Goal: Task Accomplishment & Management: Use online tool/utility

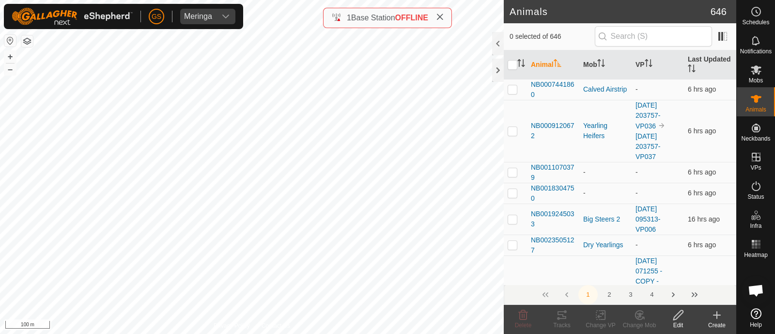
checkbox input "true"
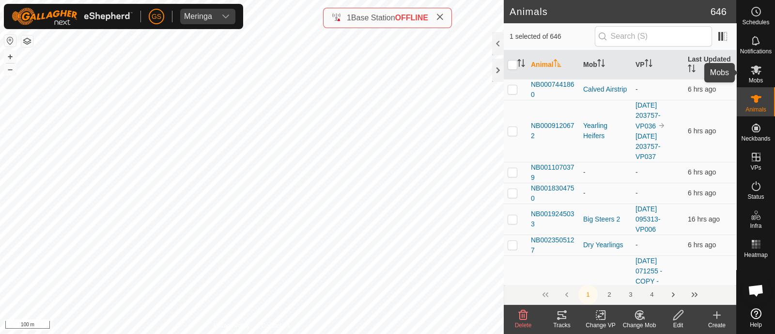
click at [758, 74] on icon at bounding box center [756, 69] width 11 height 9
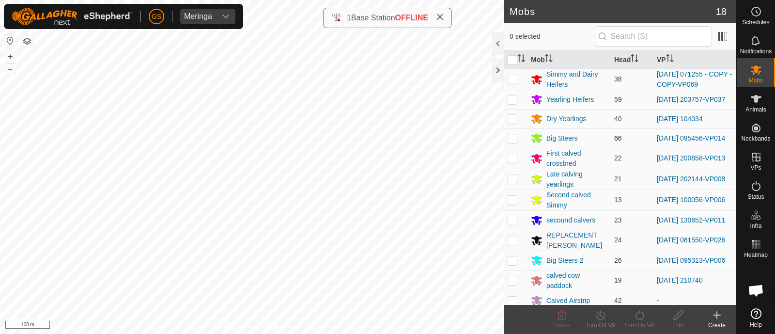
click at [511, 139] on p-checkbox at bounding box center [513, 138] width 10 height 8
checkbox input "true"
click at [643, 319] on icon at bounding box center [640, 315] width 12 height 12
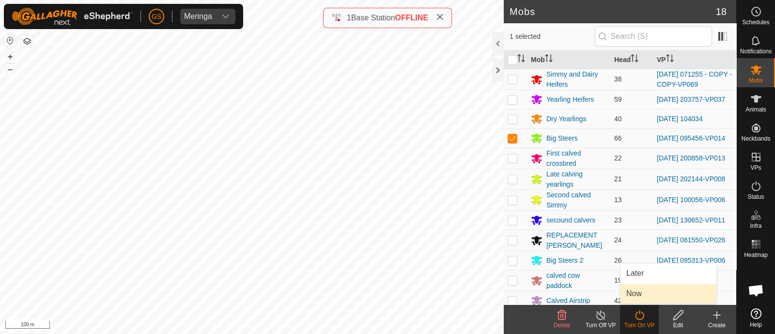
click at [641, 297] on link "Now" at bounding box center [669, 293] width 96 height 19
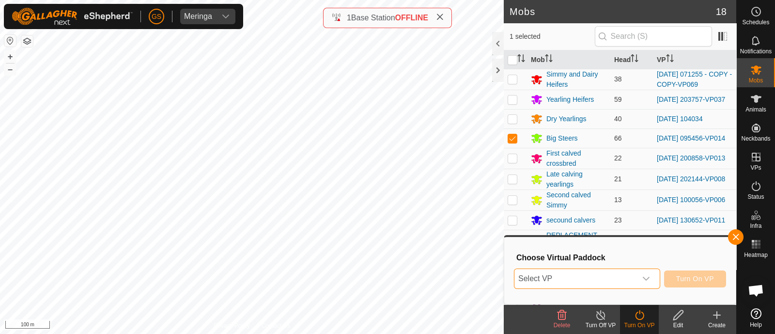
click at [629, 282] on span "Select VP" at bounding box center [576, 278] width 122 height 19
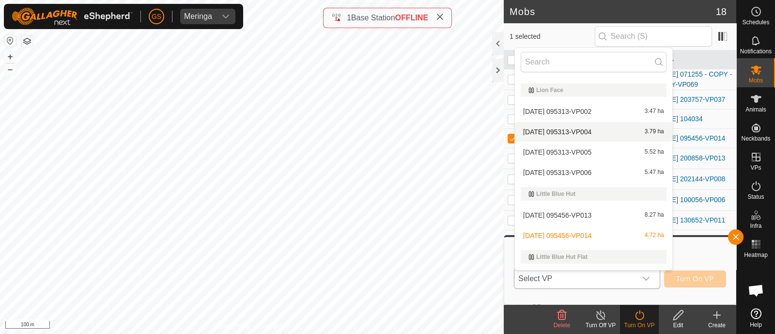
scroll to position [622, 0]
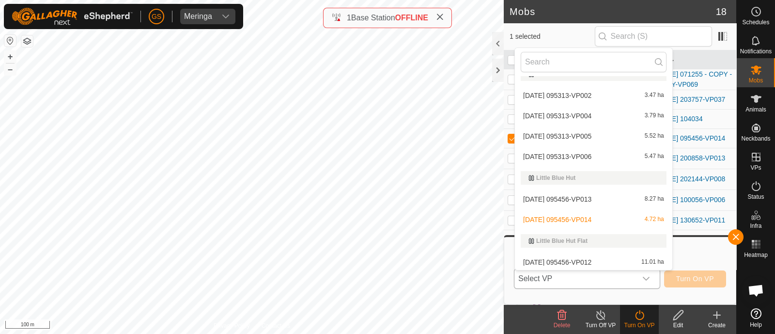
click at [577, 220] on span "[DATE] 095456-VP014" at bounding box center [557, 219] width 68 height 7
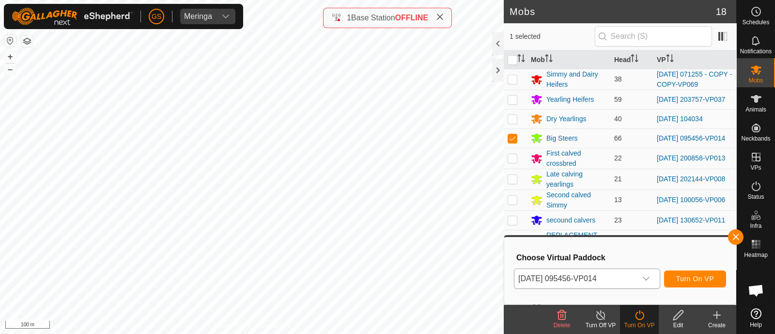
click at [577, 220] on div "secound calvers" at bounding box center [571, 220] width 49 height 10
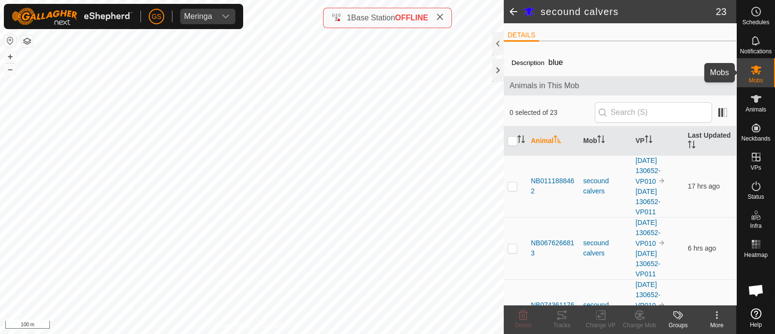
click at [758, 68] on icon at bounding box center [757, 70] width 12 height 12
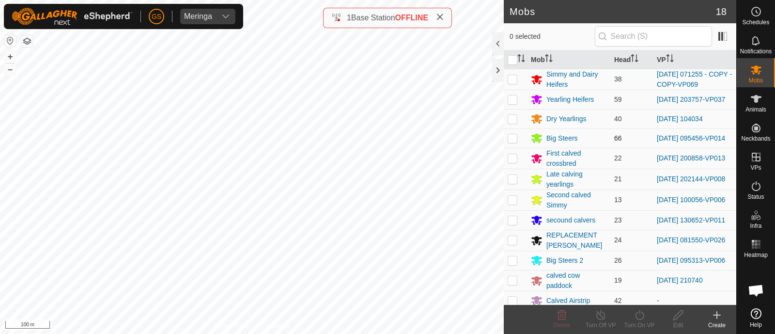
click at [513, 140] on p-checkbox at bounding box center [513, 138] width 10 height 8
checkbox input "true"
click at [637, 316] on icon at bounding box center [640, 315] width 12 height 12
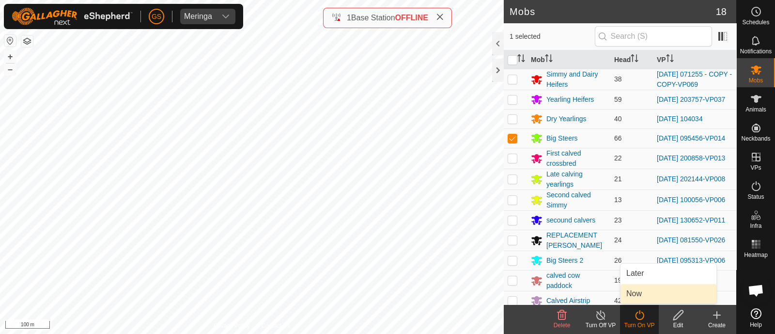
click at [630, 293] on link "Now" at bounding box center [669, 293] width 96 height 19
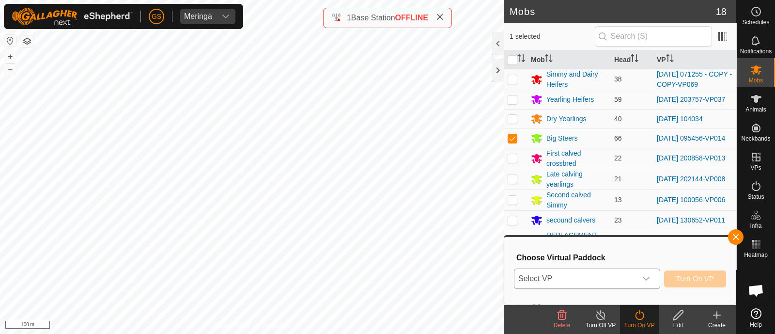
click at [624, 283] on span "Select VP" at bounding box center [576, 278] width 122 height 19
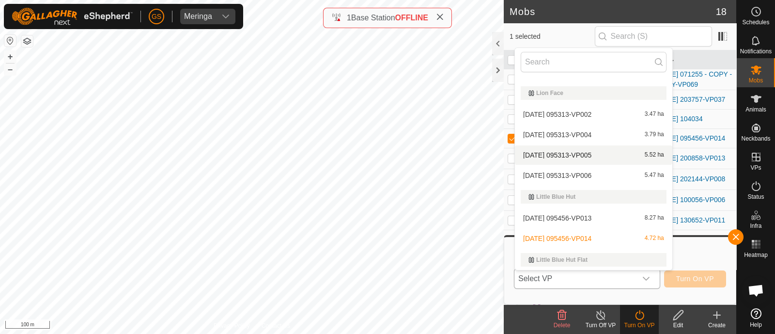
scroll to position [622, 0]
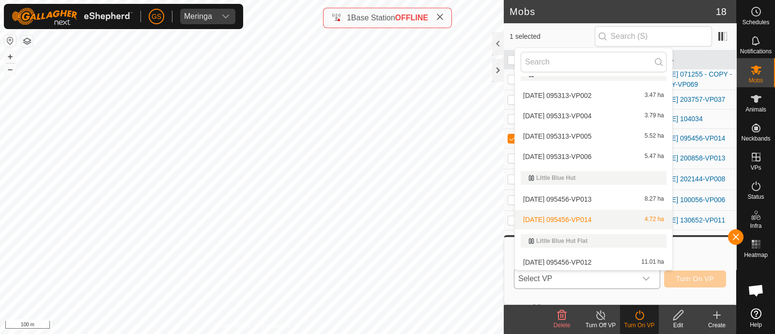
click at [584, 221] on li "[DATE] 095456-VP014 4.72 ha" at bounding box center [593, 219] width 157 height 19
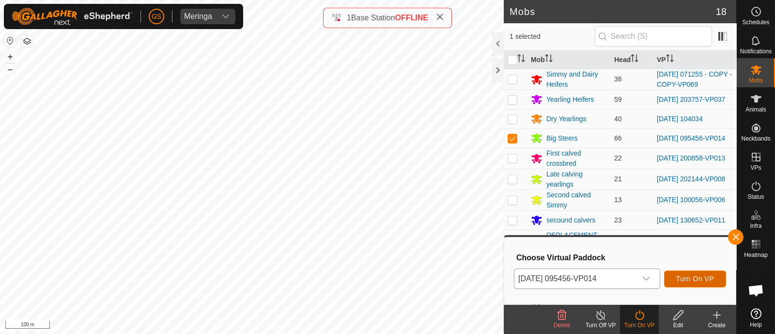
click at [679, 282] on span "Turn On VP" at bounding box center [695, 279] width 38 height 8
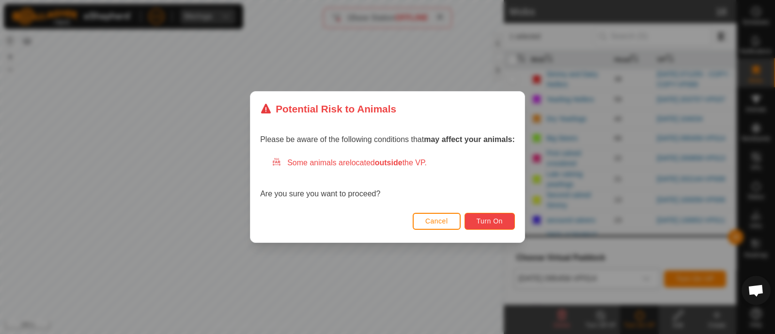
click at [472, 220] on button "Turn On" at bounding box center [490, 221] width 50 height 17
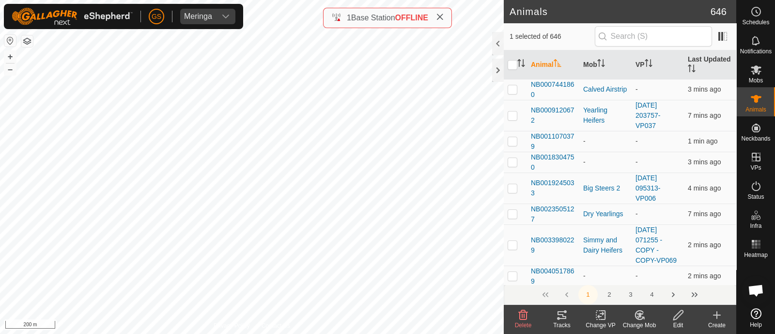
click at [597, 318] on icon at bounding box center [601, 315] width 12 height 12
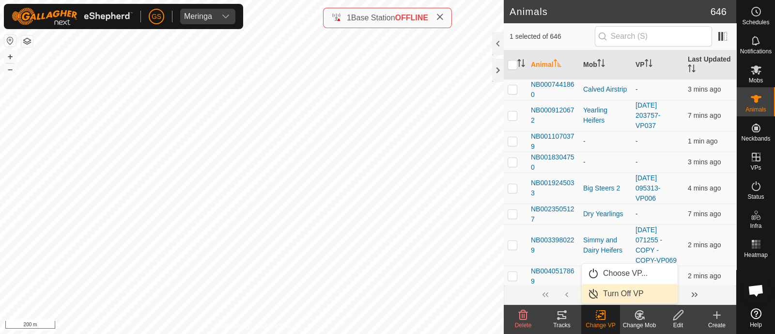
click at [608, 289] on link "Turn Off VP" at bounding box center [630, 293] width 96 height 19
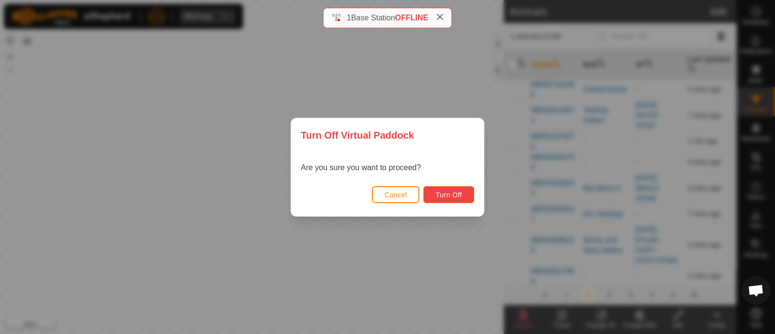
click at [447, 196] on span "Turn Off" at bounding box center [449, 195] width 27 height 8
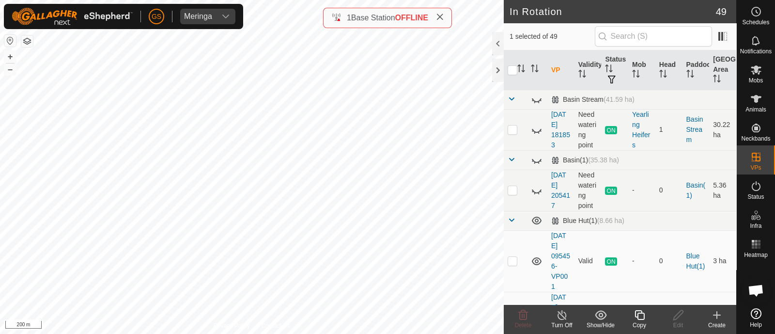
checkbox input "false"
checkbox input "true"
click at [634, 316] on icon at bounding box center [640, 315] width 12 height 12
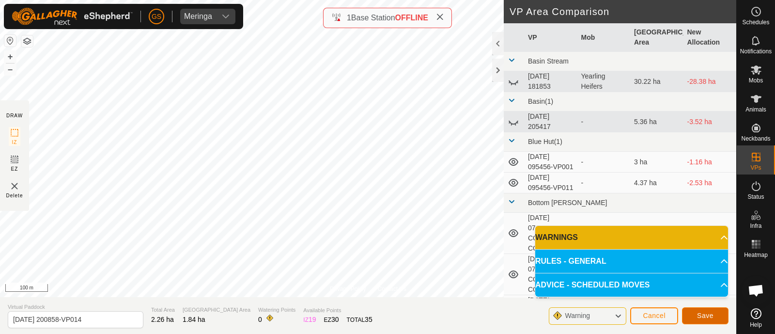
click at [698, 315] on span "Save" at bounding box center [705, 316] width 16 height 8
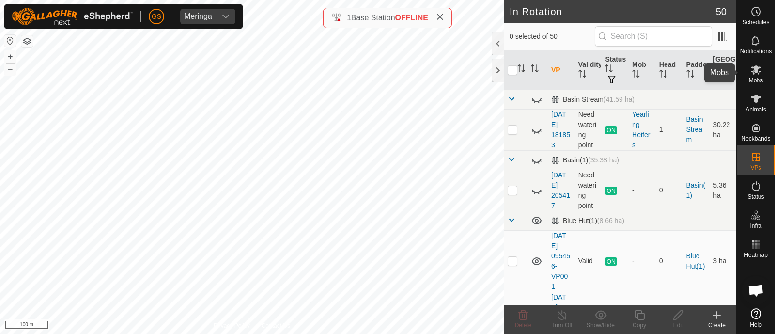
click at [756, 76] on es-mob-svg-icon at bounding box center [756, 70] width 17 height 16
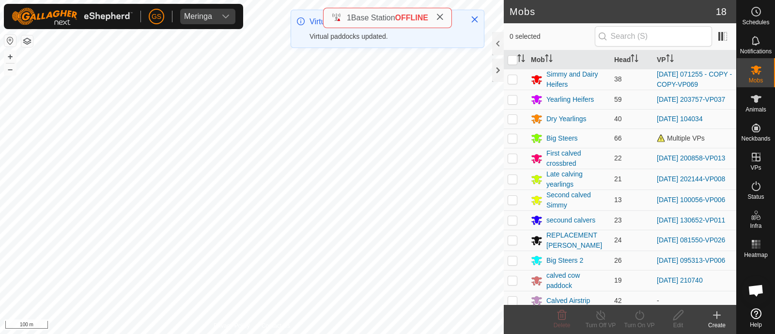
click at [514, 158] on p-checkbox at bounding box center [513, 158] width 10 height 8
checkbox input "true"
click at [634, 316] on icon at bounding box center [640, 315] width 12 height 12
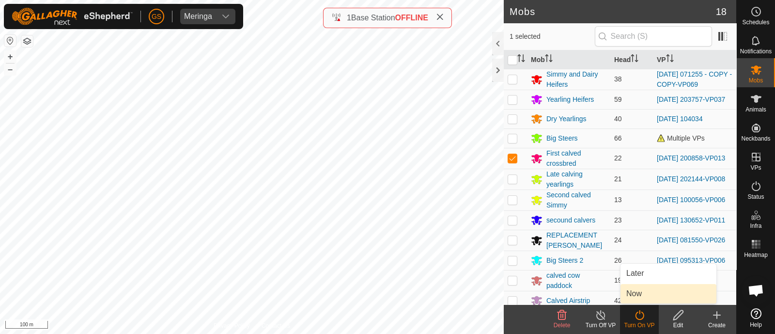
click at [634, 294] on link "Now" at bounding box center [669, 293] width 96 height 19
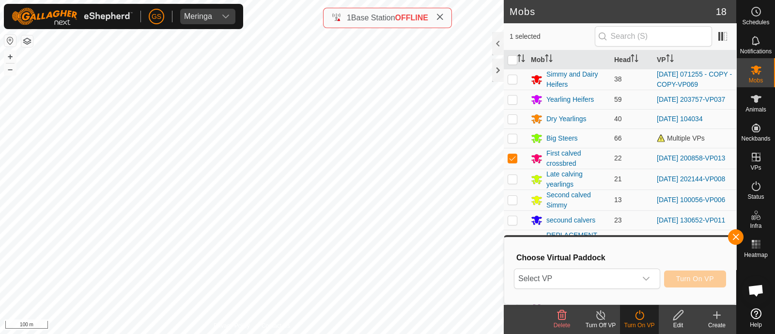
click at [631, 292] on div "Choose Virtual Paddock Select VP Turn On VP" at bounding box center [620, 270] width 220 height 55
click at [621, 282] on span "Select VP" at bounding box center [576, 278] width 122 height 19
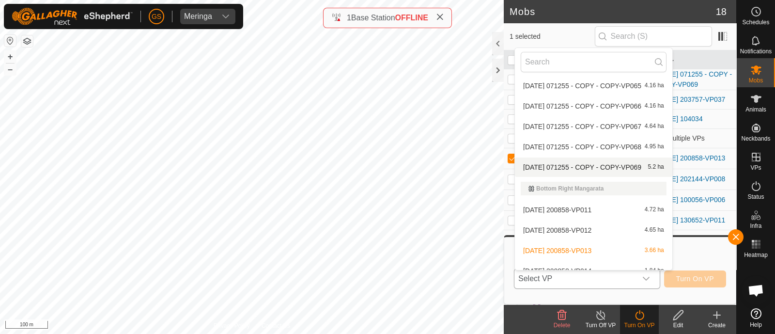
scroll to position [198, 0]
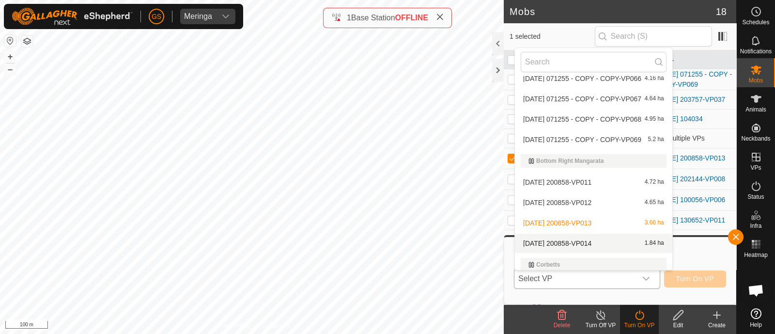
click at [575, 245] on li "2025-09-09 200858-VP014 1.84 ha" at bounding box center [593, 243] width 157 height 19
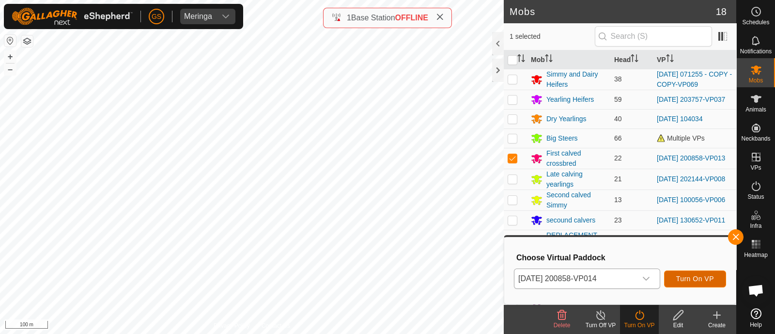
click at [690, 278] on span "Turn On VP" at bounding box center [695, 279] width 38 height 8
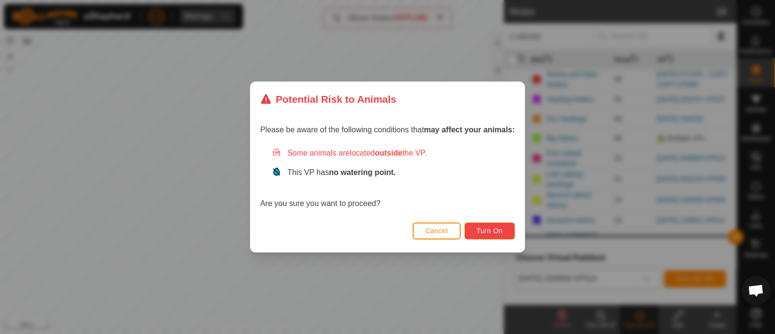
click at [497, 231] on span "Turn On" at bounding box center [490, 231] width 26 height 8
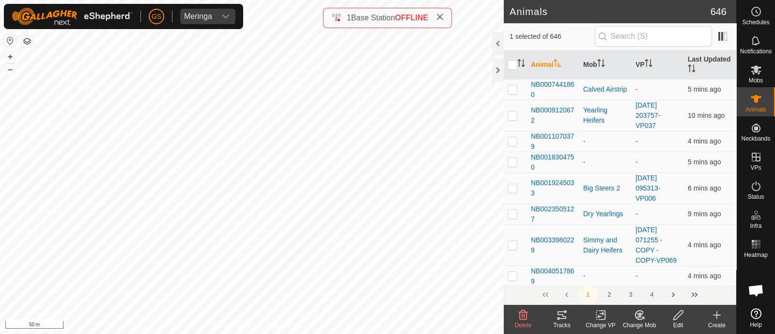
click at [601, 310] on icon at bounding box center [601, 315] width 12 height 12
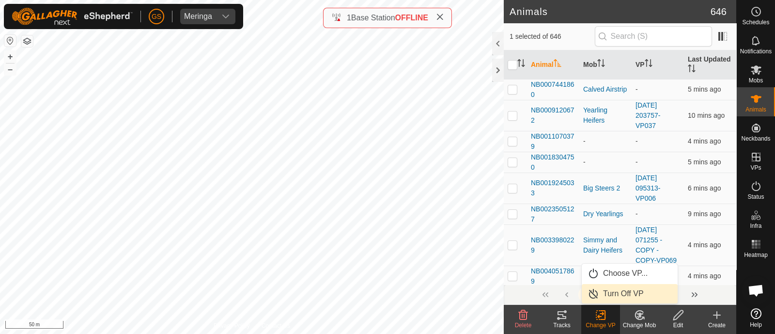
click at [597, 297] on link "Turn Off VP" at bounding box center [630, 293] width 96 height 19
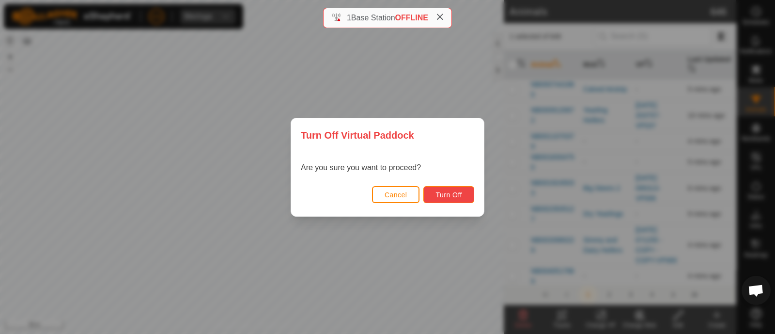
click at [441, 191] on span "Turn Off" at bounding box center [449, 195] width 27 height 8
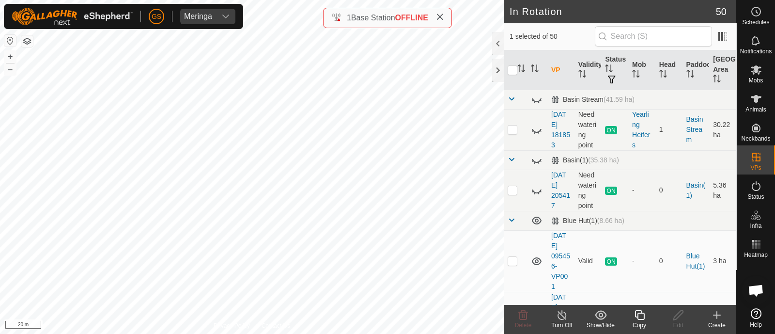
click at [634, 316] on icon at bounding box center [640, 315] width 12 height 12
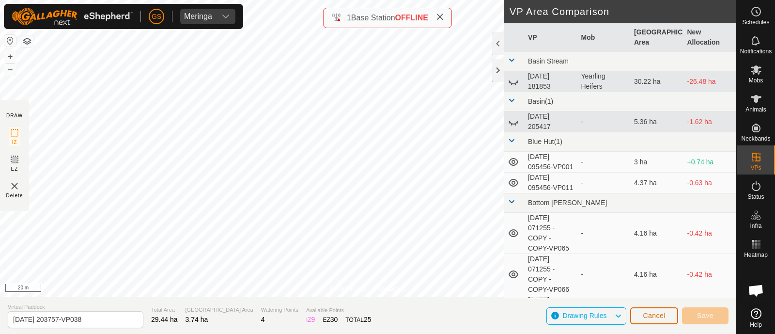
click at [654, 317] on span "Cancel" at bounding box center [654, 316] width 23 height 8
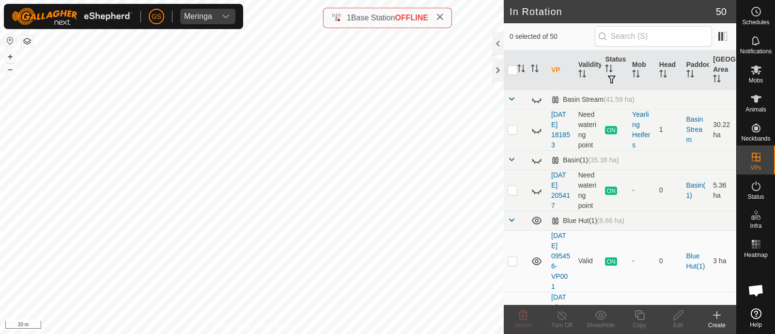
checkbox input "true"
click at [641, 316] on icon at bounding box center [640, 315] width 12 height 12
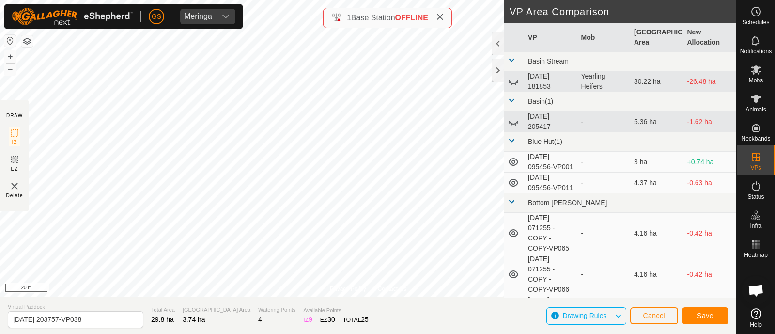
click at [531, 14] on div "Privacy Policy Contact Us Type: Inclusion Zone undefined Animal + – ⇧ i 20 m DR…" at bounding box center [368, 167] width 736 height 334
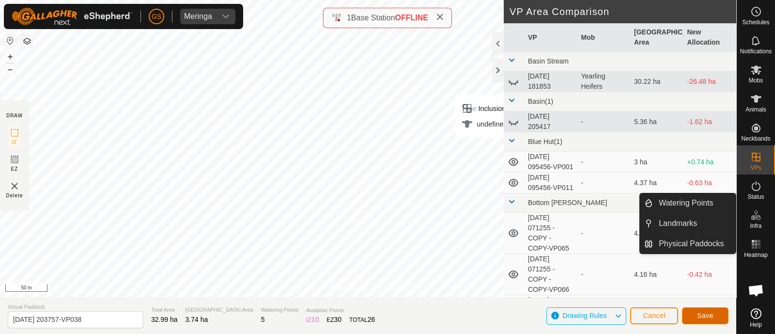
click at [707, 312] on span "Save" at bounding box center [705, 316] width 16 height 8
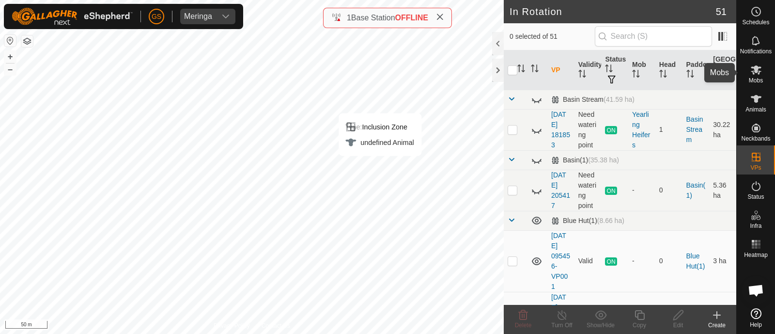
click at [751, 74] on icon at bounding box center [757, 70] width 12 height 12
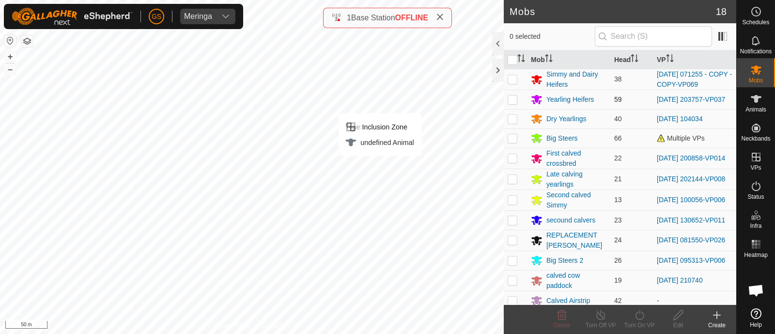
click at [514, 98] on p-checkbox at bounding box center [513, 99] width 10 height 8
checkbox input "true"
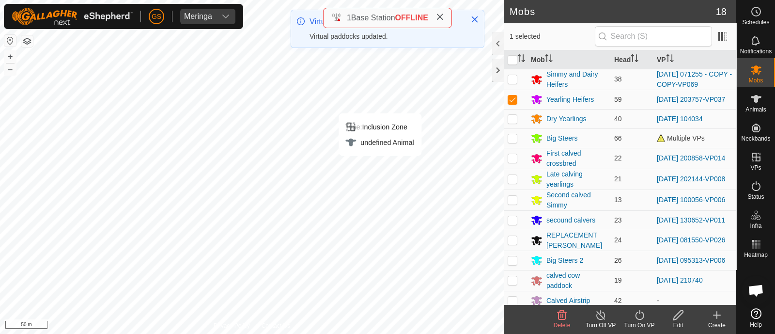
click at [639, 313] on icon at bounding box center [640, 315] width 12 height 12
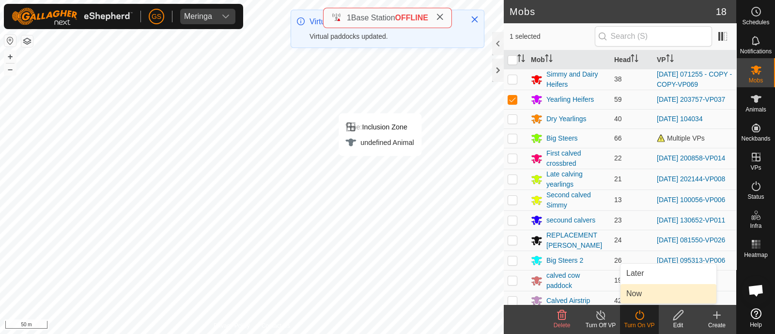
click at [630, 299] on link "Now" at bounding box center [669, 293] width 96 height 19
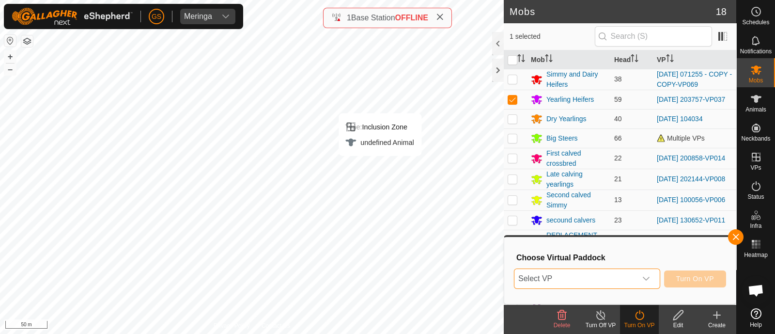
click at [581, 276] on span "Select VP" at bounding box center [576, 278] width 122 height 19
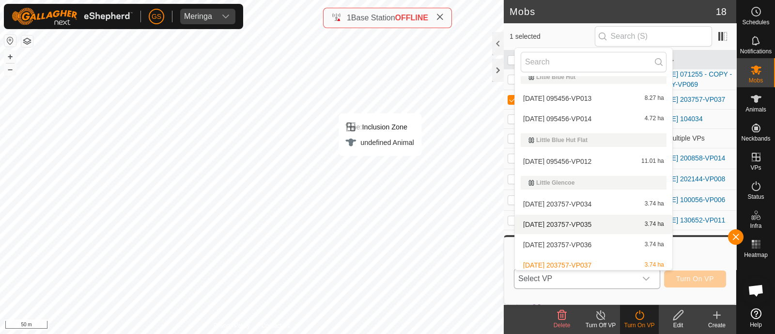
scroll to position [804, 0]
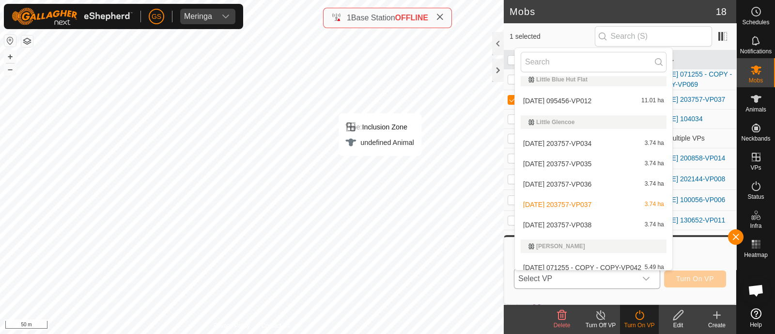
click at [579, 224] on li "2025-09-02 203757-VP038 3.74 ha" at bounding box center [593, 224] width 157 height 19
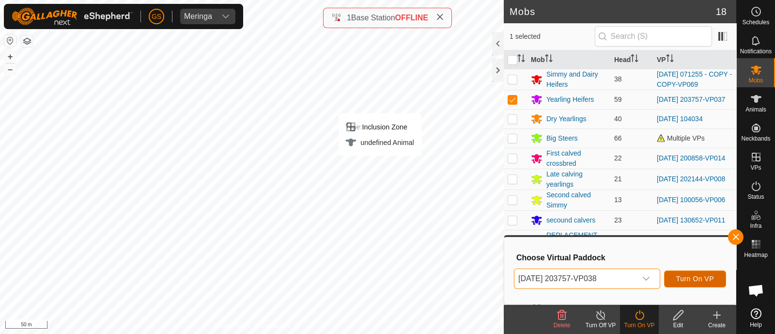
click at [677, 278] on span "Turn On VP" at bounding box center [695, 279] width 38 height 8
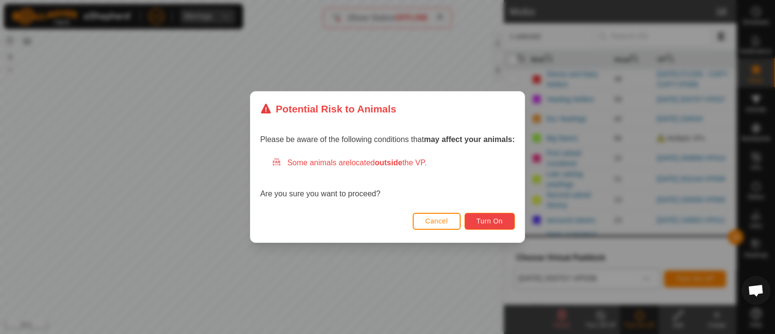
click at [499, 225] on button "Turn On" at bounding box center [490, 221] width 50 height 17
